Goal: Find contact information: Find contact information

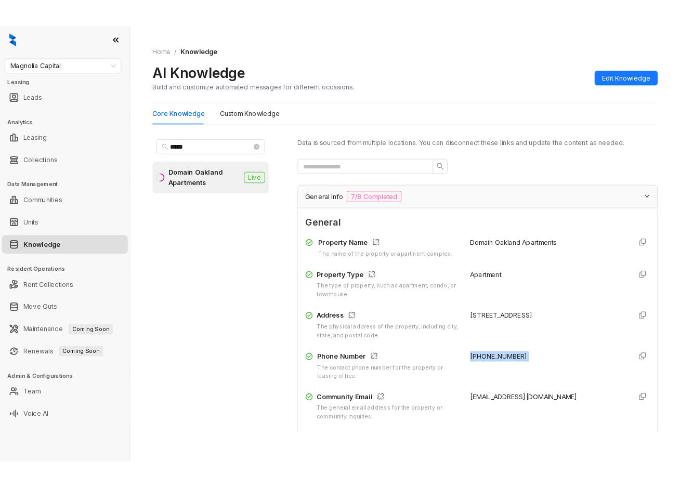
scroll to position [104, 0]
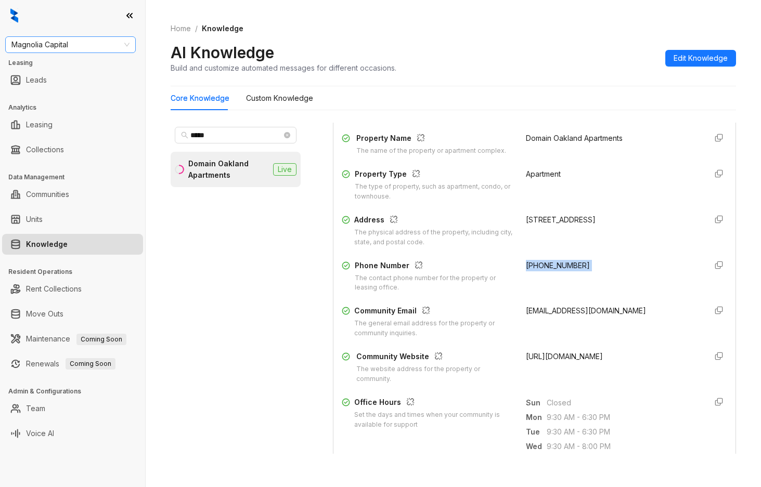
click at [75, 45] on span "Magnolia Capital" at bounding box center [70, 45] width 118 height 16
type input "****"
click at [67, 78] on div "Raintree Partners" at bounding box center [71, 81] width 114 height 11
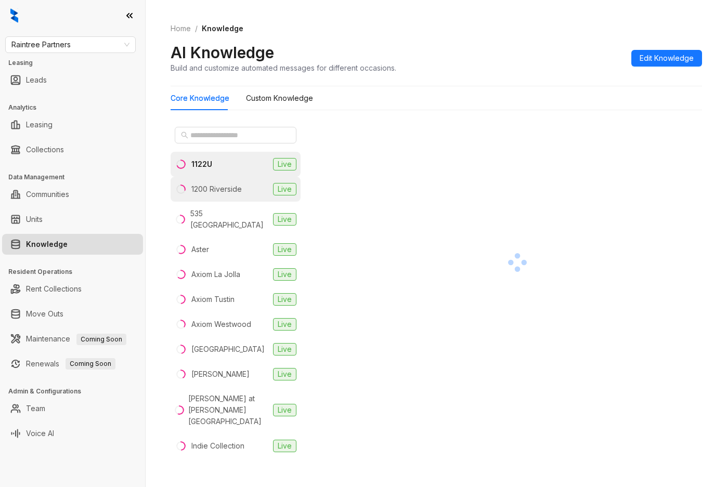
click at [220, 186] on div "1200 Riverside" at bounding box center [216, 189] width 50 height 11
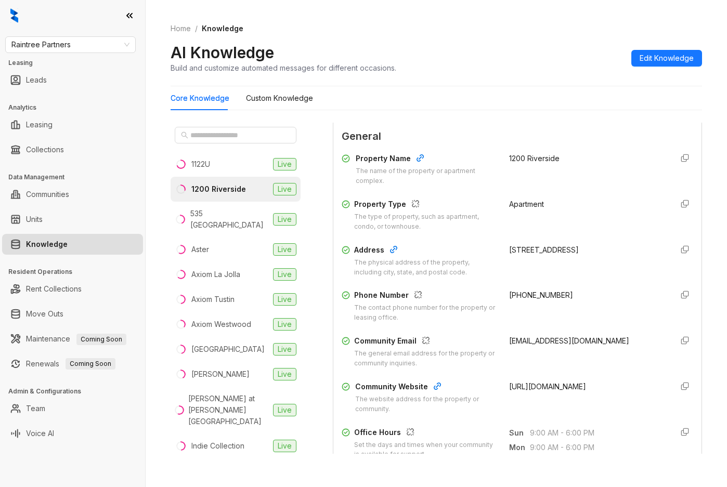
scroll to position [104, 0]
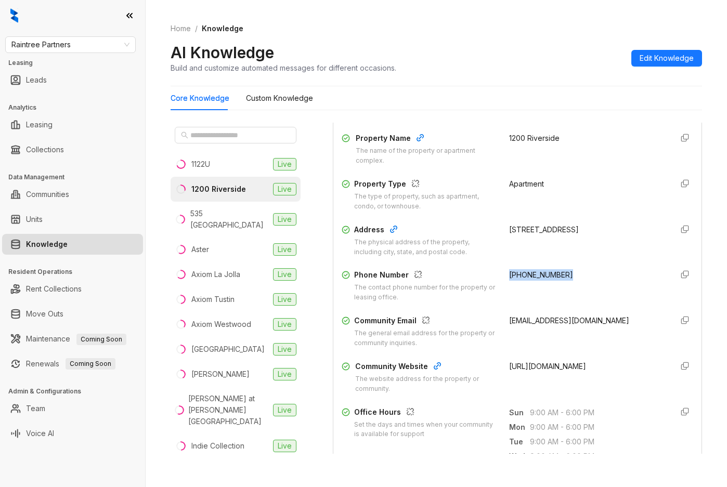
drag, startPoint x: 499, startPoint y: 286, endPoint x: 560, endPoint y: 289, distance: 61.4
click at [560, 289] on div "Phone Number The contact phone number for the property or leasing office. (818)…" at bounding box center [517, 285] width 351 height 33
copy span "(818) 843-2441"
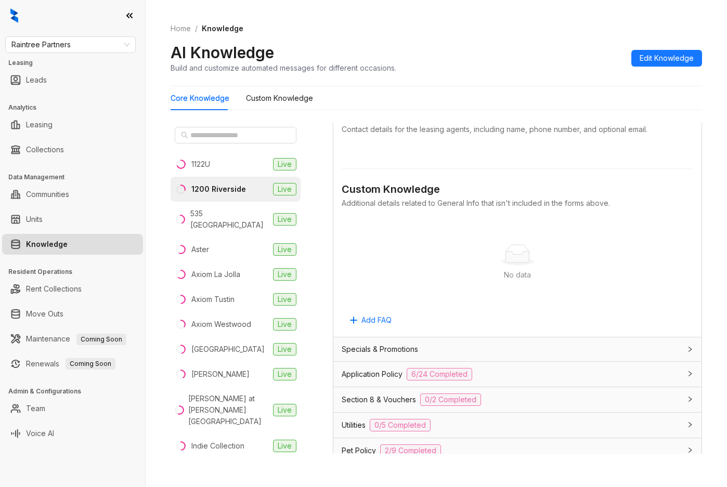
scroll to position [624, 0]
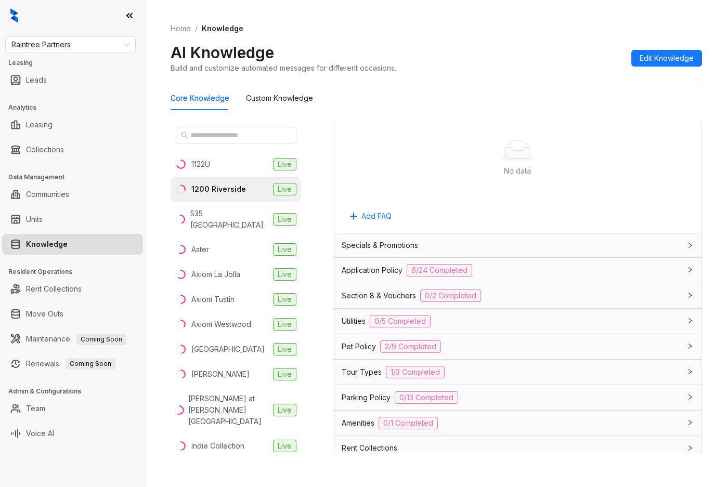
click at [501, 277] on div "Application Policy 6/24 Completed" at bounding box center [511, 270] width 339 height 12
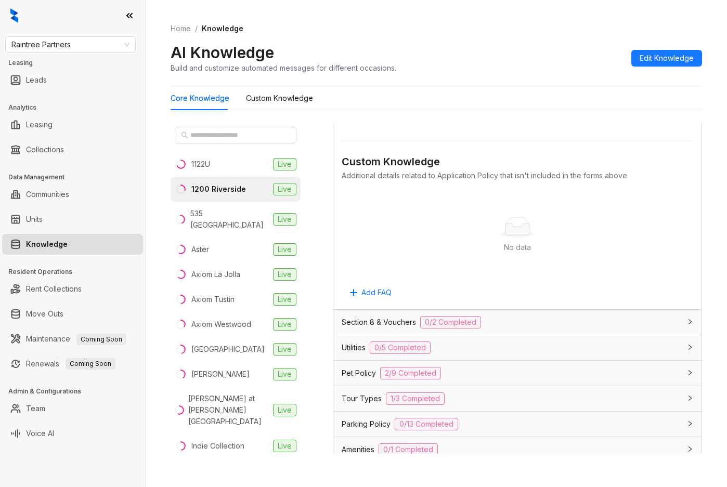
click at [514, 316] on div "Section 8 & Vouchers 0/2 Completed" at bounding box center [511, 322] width 339 height 12
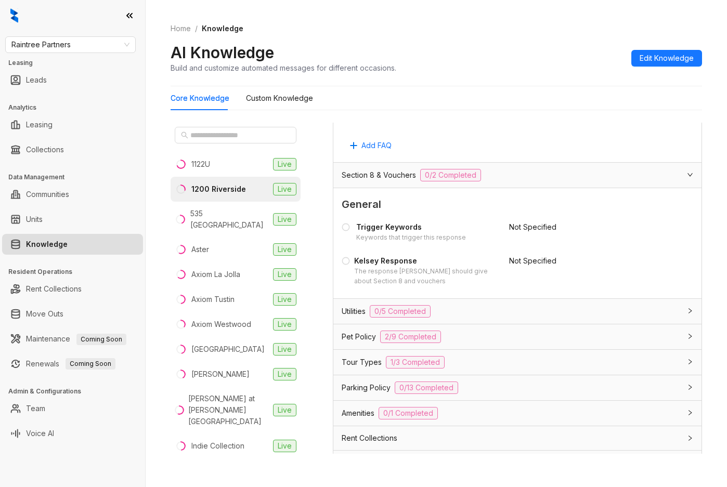
scroll to position [2167, 0]
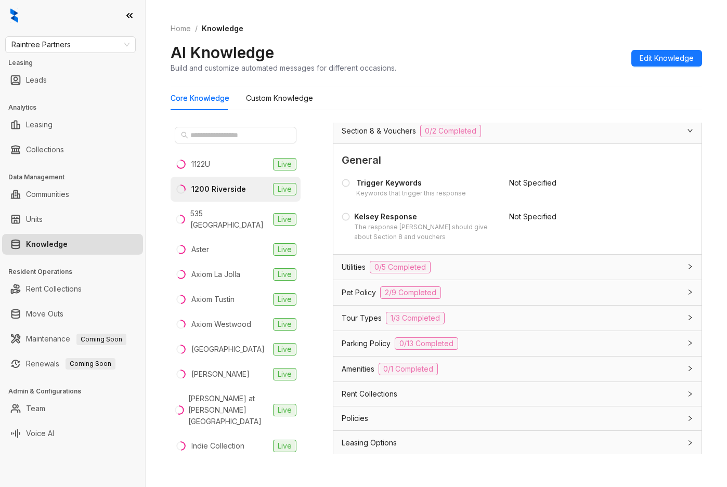
click at [528, 261] on div "Utilities 0/5 Completed" at bounding box center [511, 267] width 339 height 12
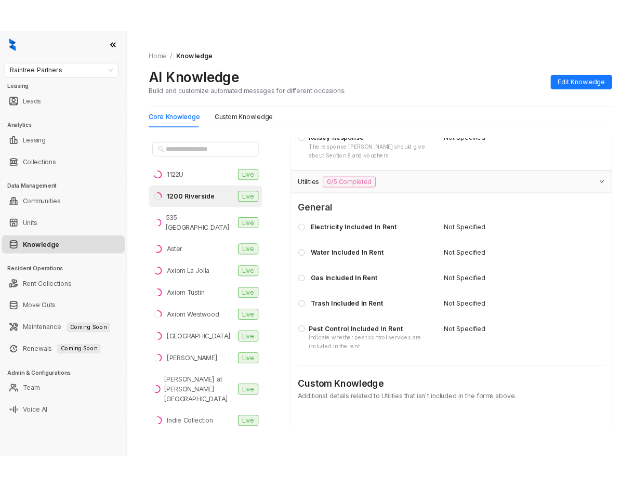
scroll to position [2375, 0]
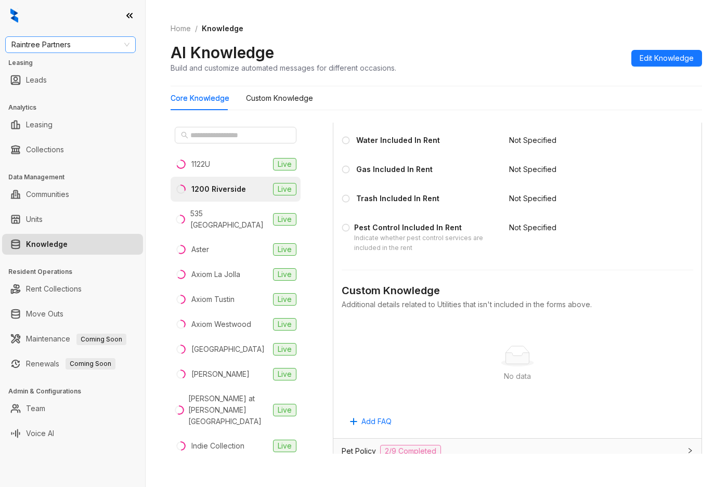
click at [100, 46] on span "Raintree Partners" at bounding box center [70, 45] width 118 height 16
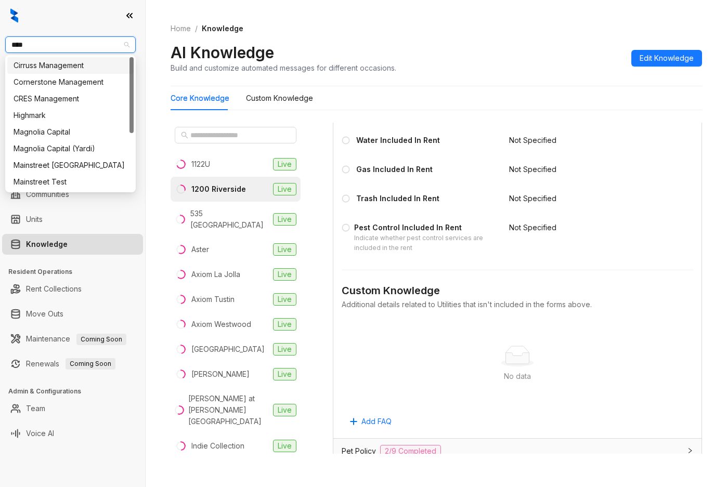
type input "*****"
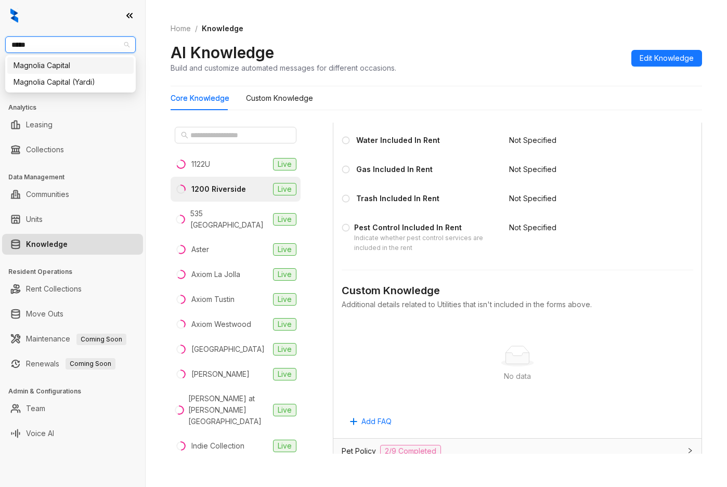
click at [77, 69] on div "Magnolia Capital" at bounding box center [71, 65] width 114 height 11
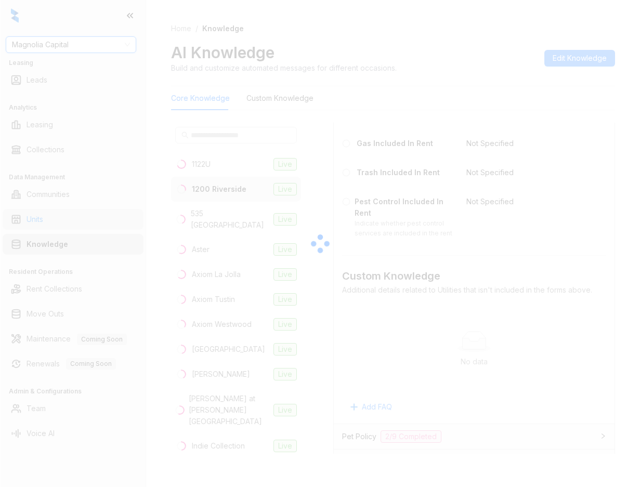
scroll to position [2509, 0]
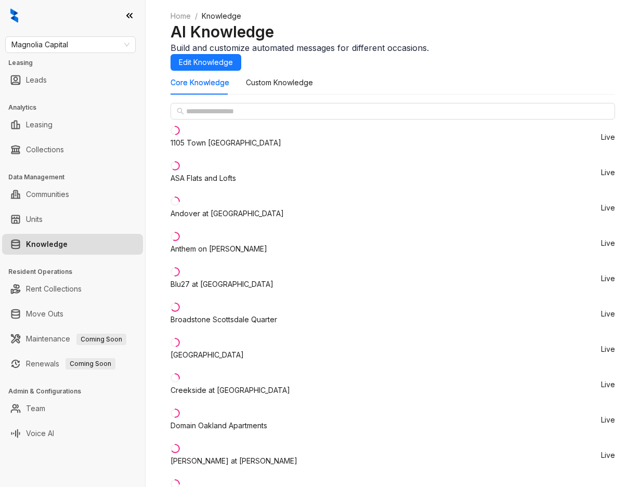
click at [226, 420] on div "Domain Oakland Apartments" at bounding box center [219, 425] width 97 height 11
drag, startPoint x: 484, startPoint y: 413, endPoint x: 526, endPoint y: 414, distance: 42.1
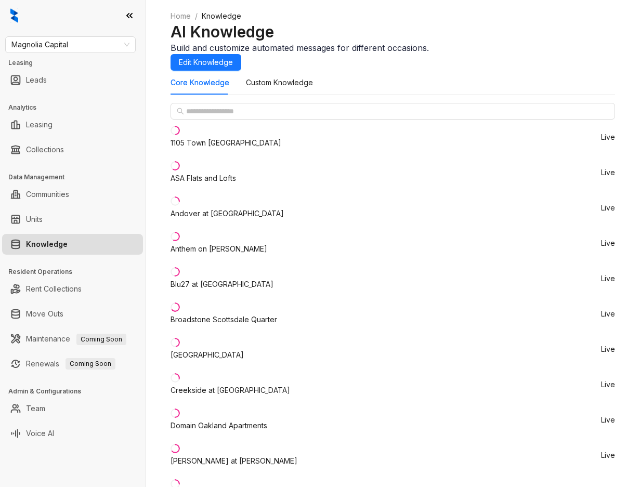
copy span "15106166954"
drag, startPoint x: 459, startPoint y: 409, endPoint x: 517, endPoint y: 403, distance: 58.5
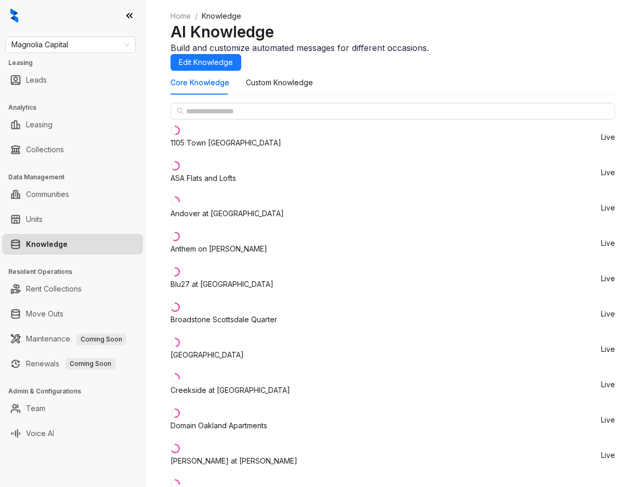
copy div "[PHONE_NUMBER]"
